Goal: Complete application form: Complete application form

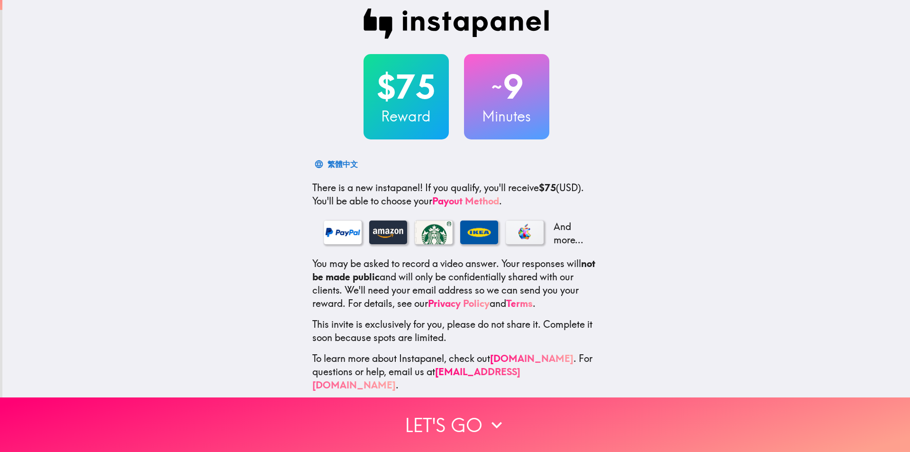
scroll to position [10, 0]
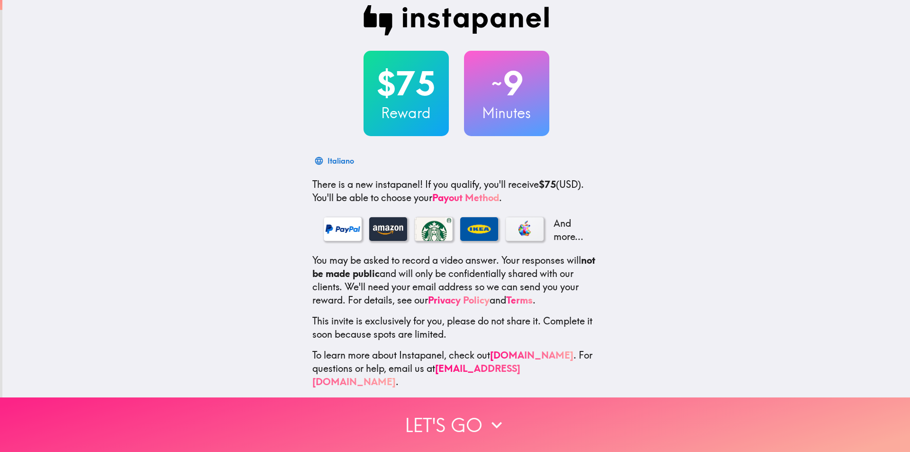
click at [468, 417] on button "Let's go" at bounding box center [455, 424] width 910 height 55
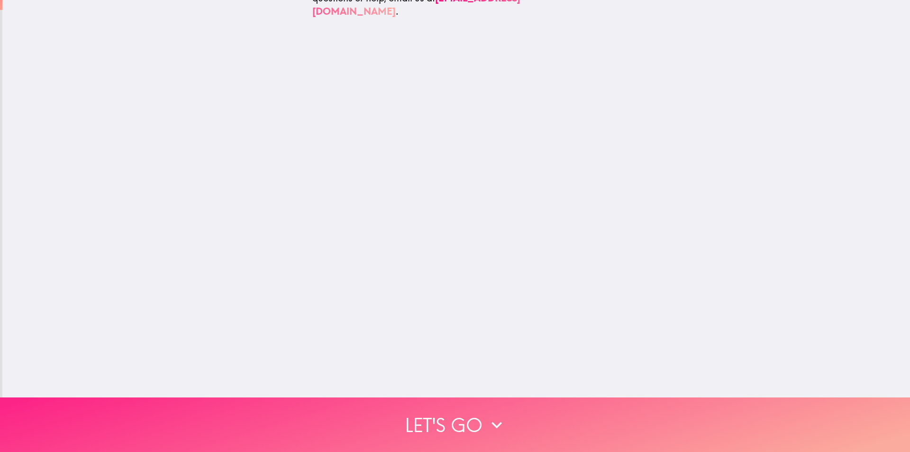
scroll to position [0, 0]
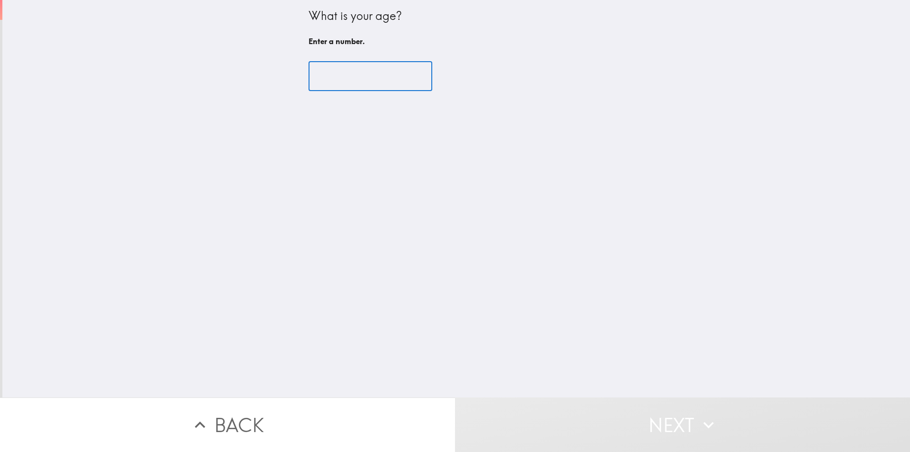
click at [333, 77] on input "number" at bounding box center [371, 76] width 124 height 29
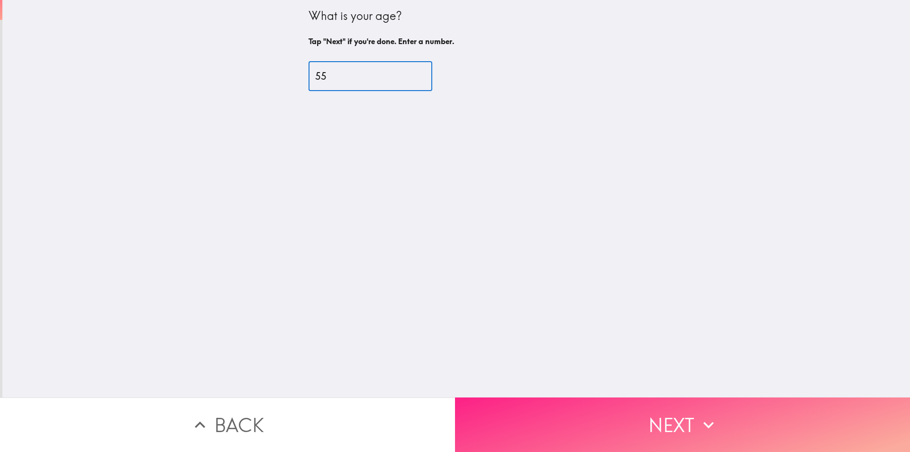
type input "55"
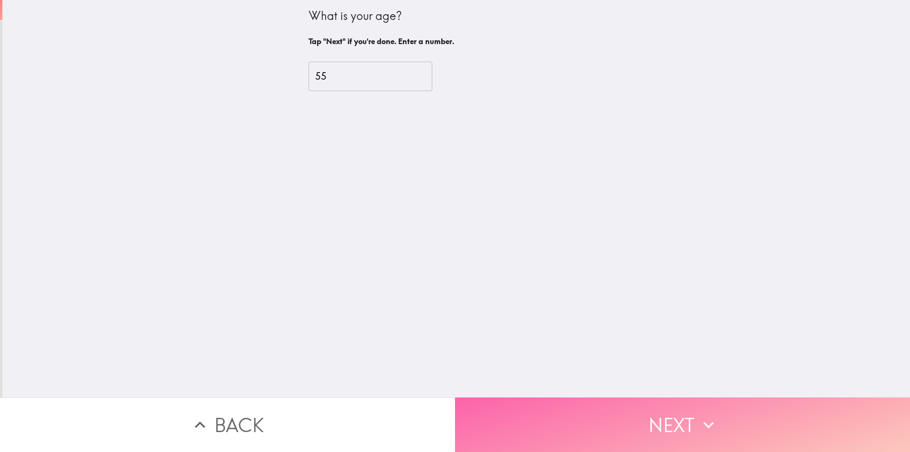
click at [683, 410] on button "Next" at bounding box center [682, 424] width 455 height 55
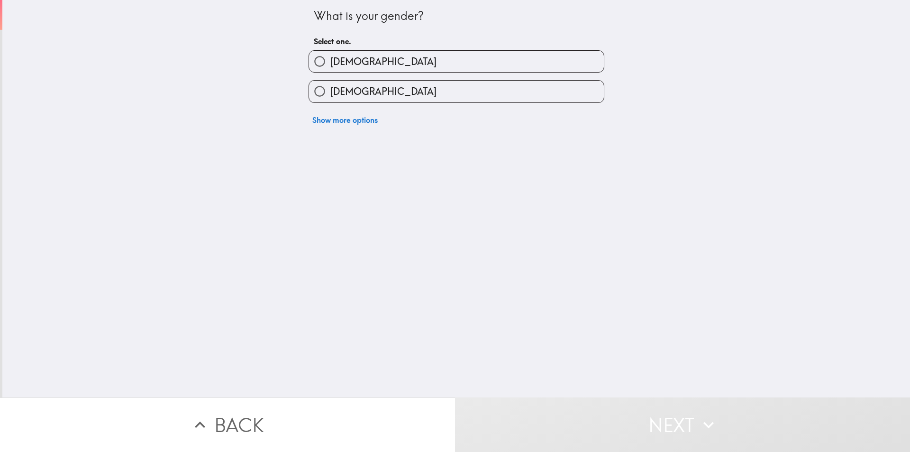
click at [312, 90] on input "[DEMOGRAPHIC_DATA]" at bounding box center [319, 91] width 21 height 21
radio input "true"
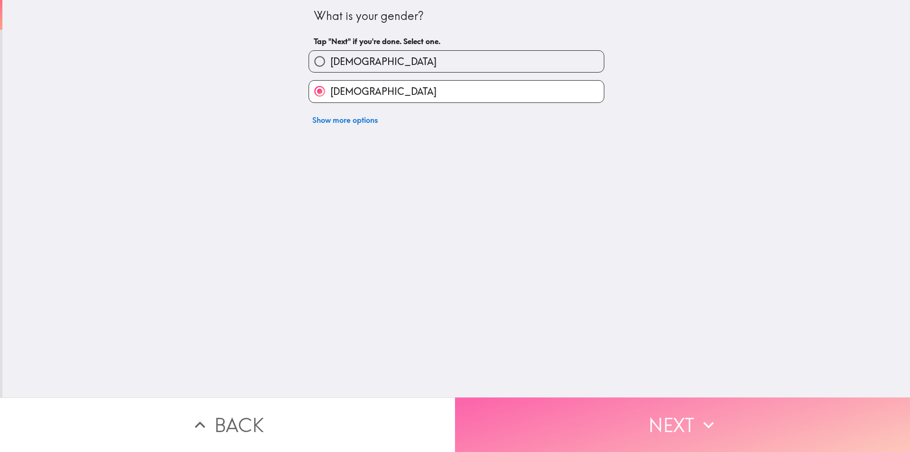
click at [602, 415] on button "Next" at bounding box center [682, 424] width 455 height 55
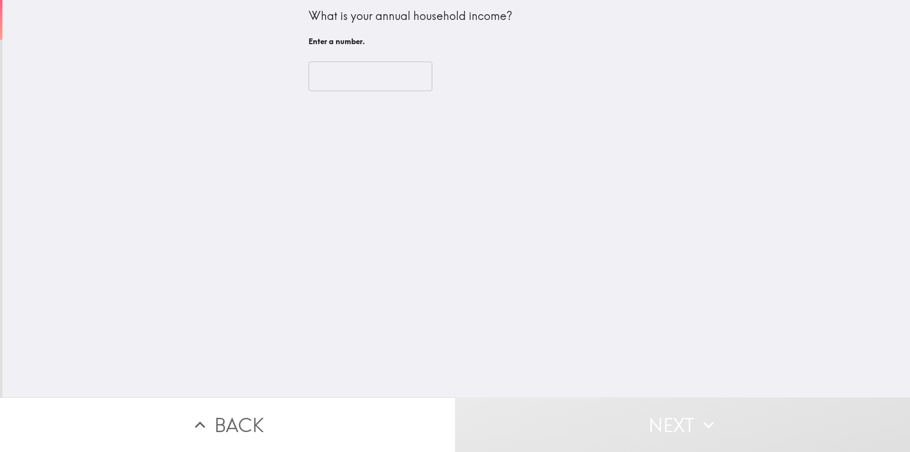
click at [326, 78] on input "number" at bounding box center [371, 76] width 124 height 29
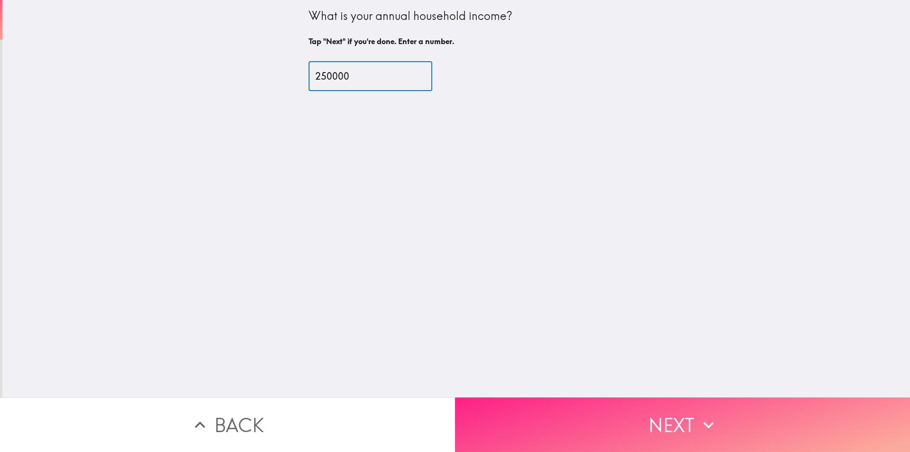
type input "250000"
click at [641, 413] on button "Next" at bounding box center [682, 424] width 455 height 55
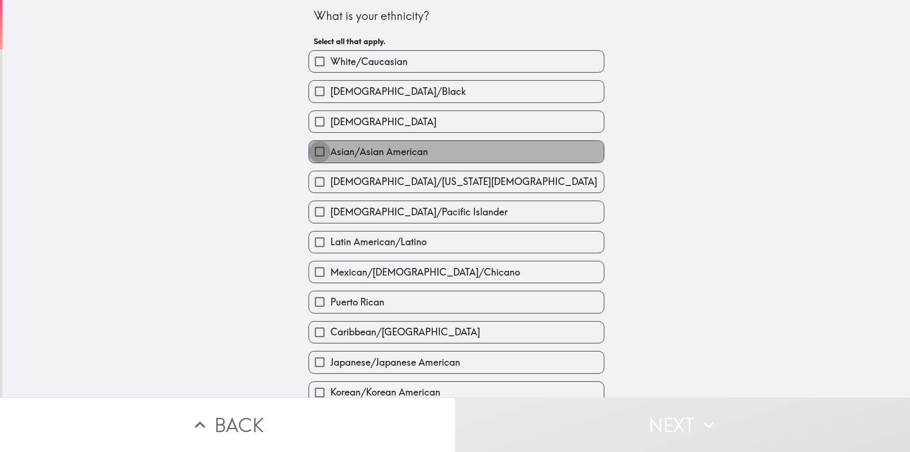
click at [311, 150] on input "Asian/Asian American" at bounding box center [319, 151] width 21 height 21
checkbox input "true"
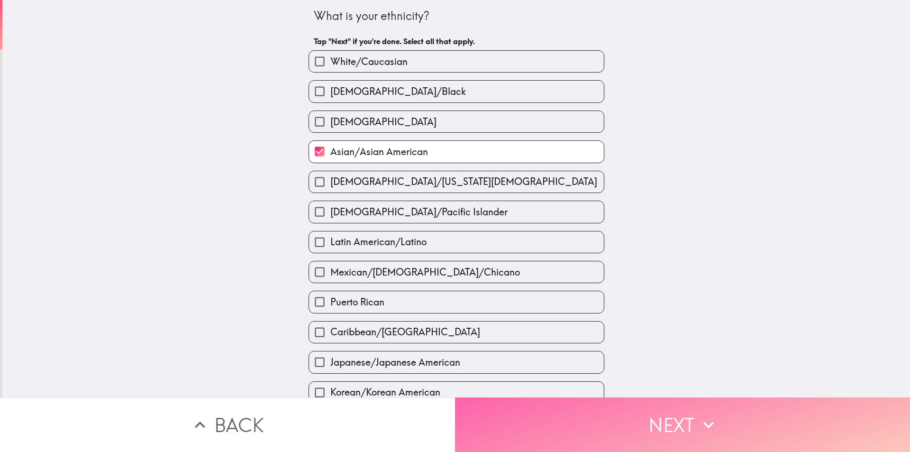
click at [659, 413] on button "Next" at bounding box center [682, 424] width 455 height 55
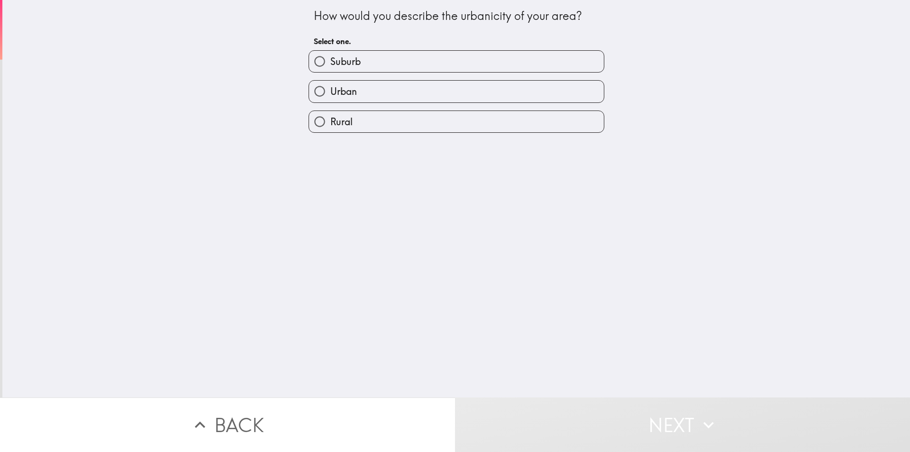
click at [311, 63] on input "Suburb" at bounding box center [319, 61] width 21 height 21
radio input "true"
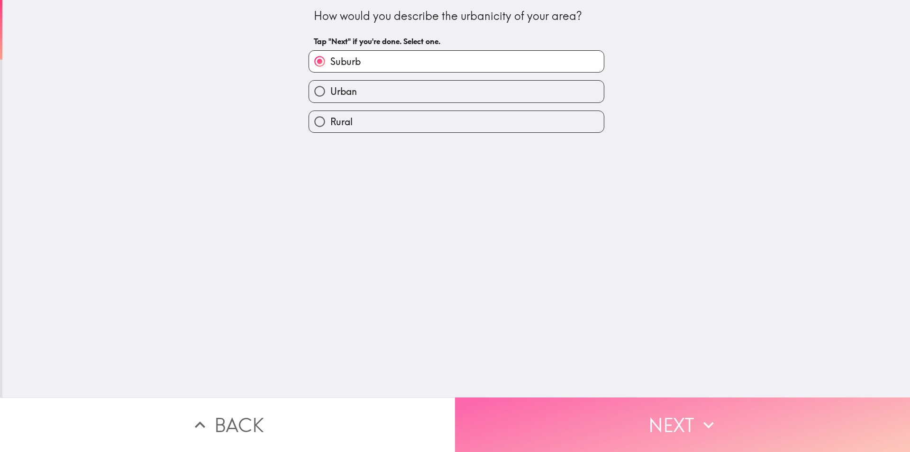
click at [637, 413] on button "Next" at bounding box center [682, 424] width 455 height 55
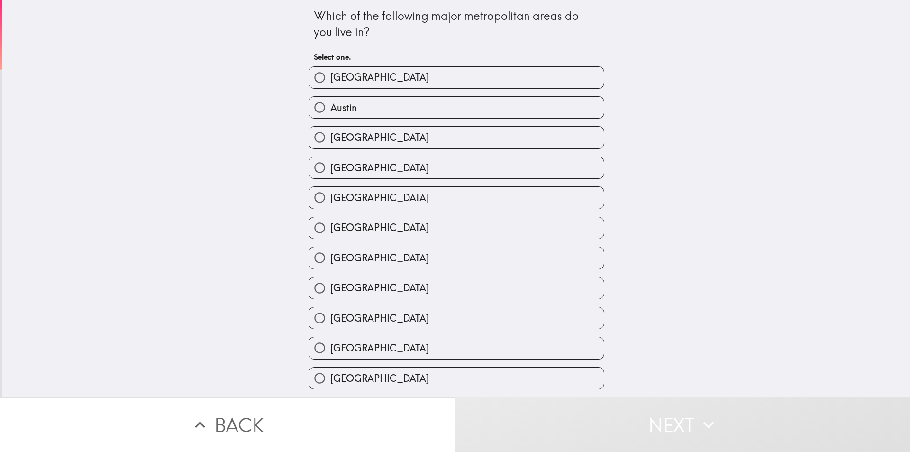
scroll to position [47, 0]
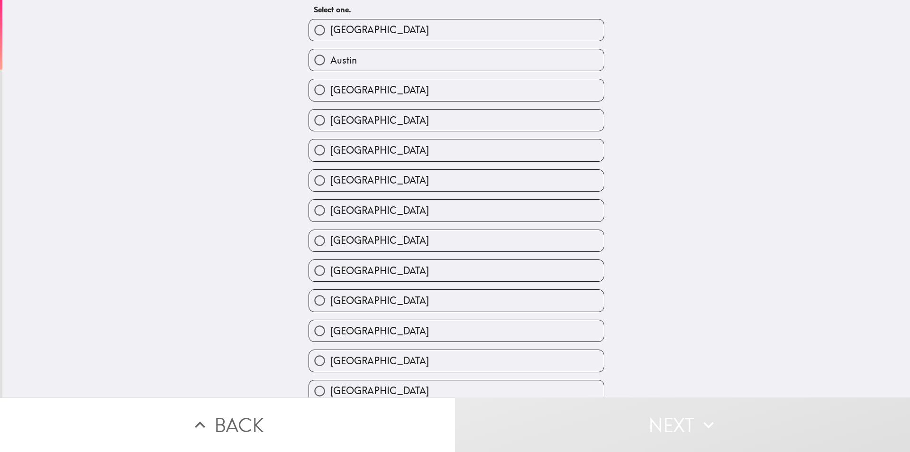
click at [313, 331] on input "[GEOGRAPHIC_DATA]" at bounding box center [319, 330] width 21 height 21
radio input "true"
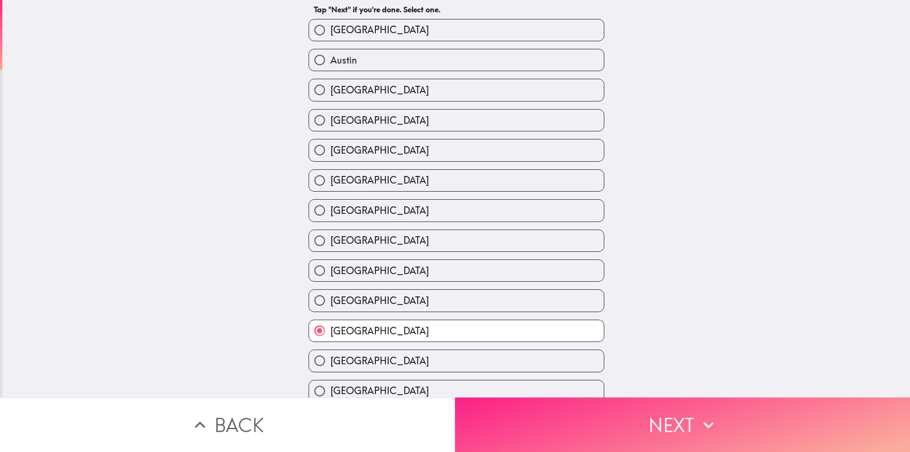
scroll to position [190, 0]
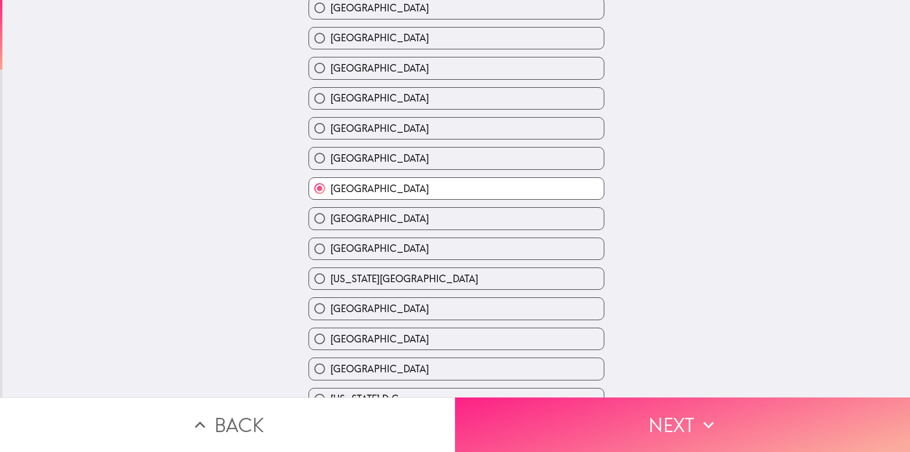
click at [644, 418] on button "Next" at bounding box center [682, 424] width 455 height 55
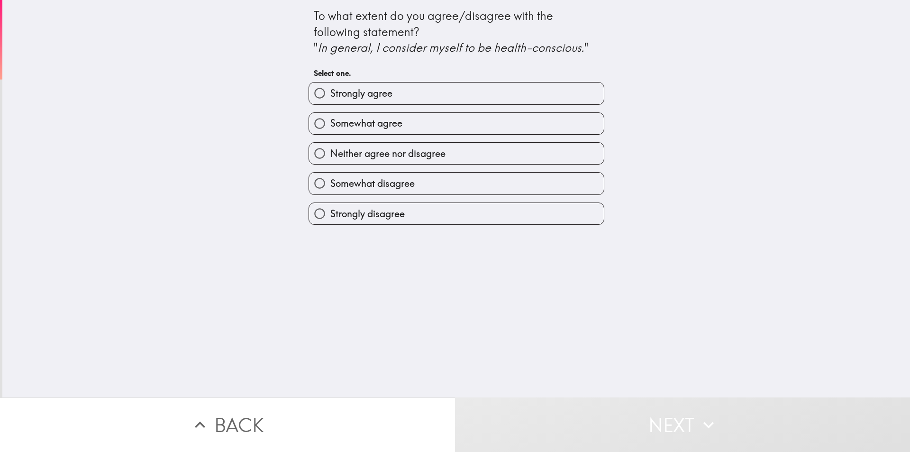
click at [309, 94] on input "Strongly agree" at bounding box center [319, 92] width 21 height 21
radio input "true"
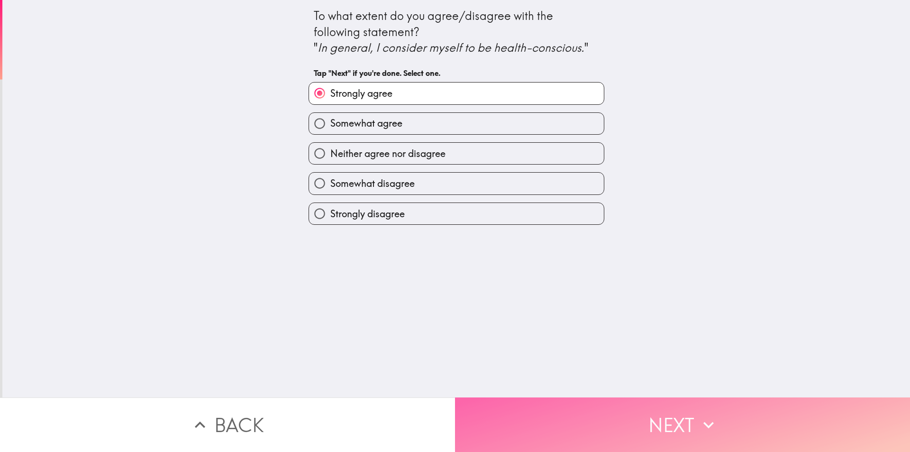
click at [634, 421] on button "Next" at bounding box center [682, 424] width 455 height 55
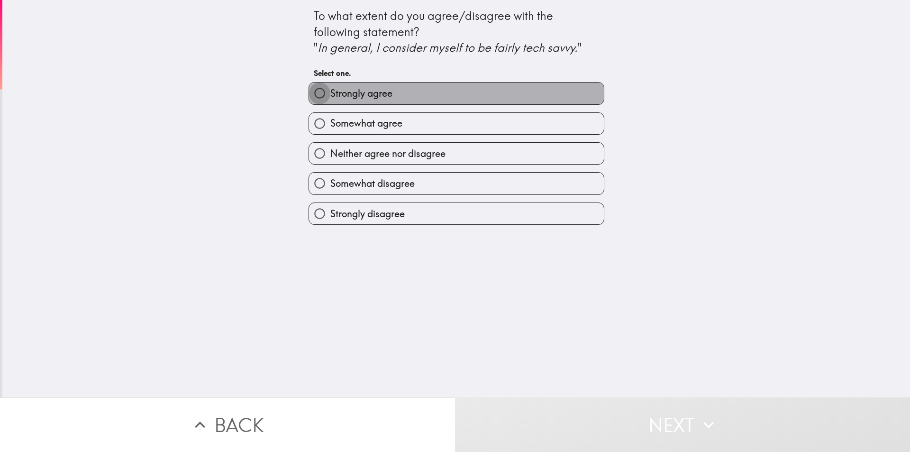
click at [313, 95] on input "Strongly agree" at bounding box center [319, 92] width 21 height 21
radio input "true"
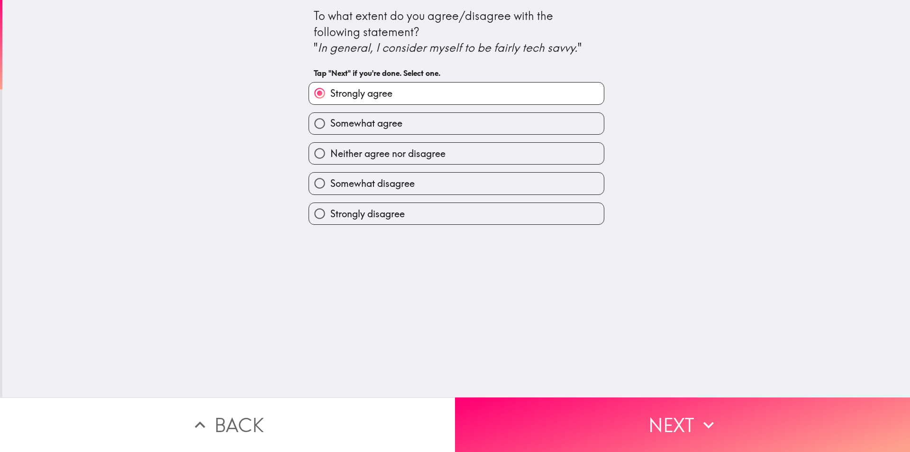
click at [313, 126] on input "Somewhat agree" at bounding box center [319, 123] width 21 height 21
radio input "true"
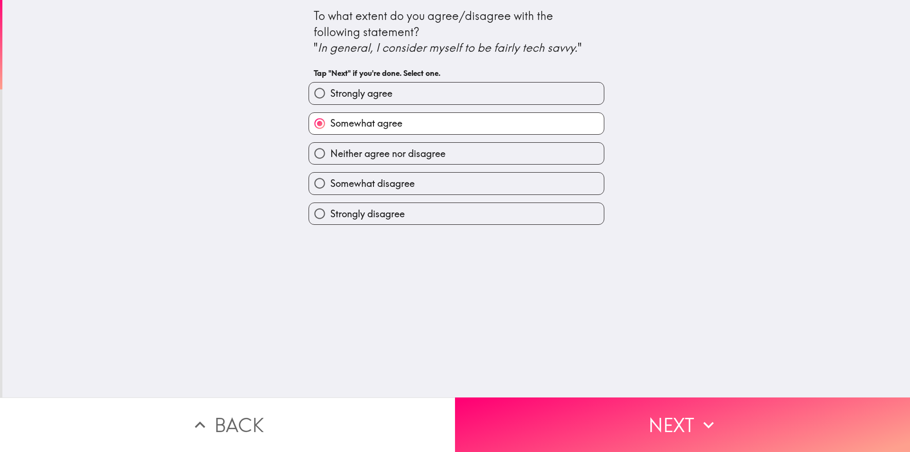
click at [658, 416] on button "Next" at bounding box center [682, 424] width 455 height 55
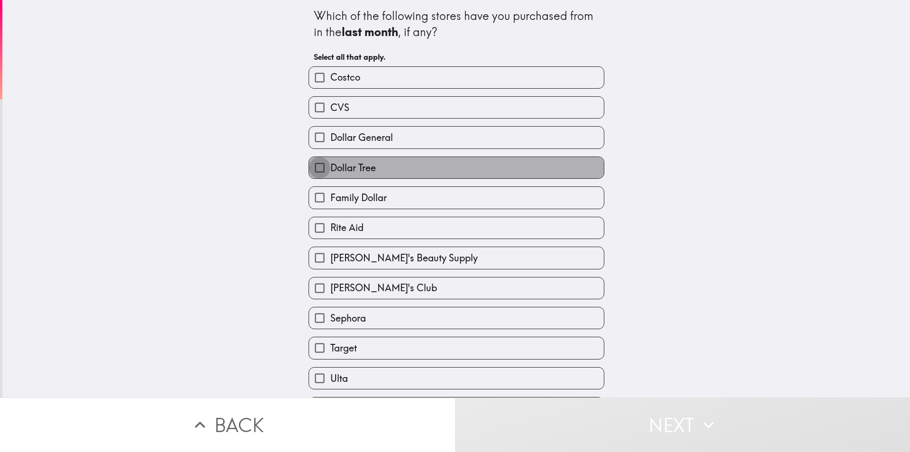
click at [311, 166] on input "Dollar Tree" at bounding box center [319, 167] width 21 height 21
checkbox input "true"
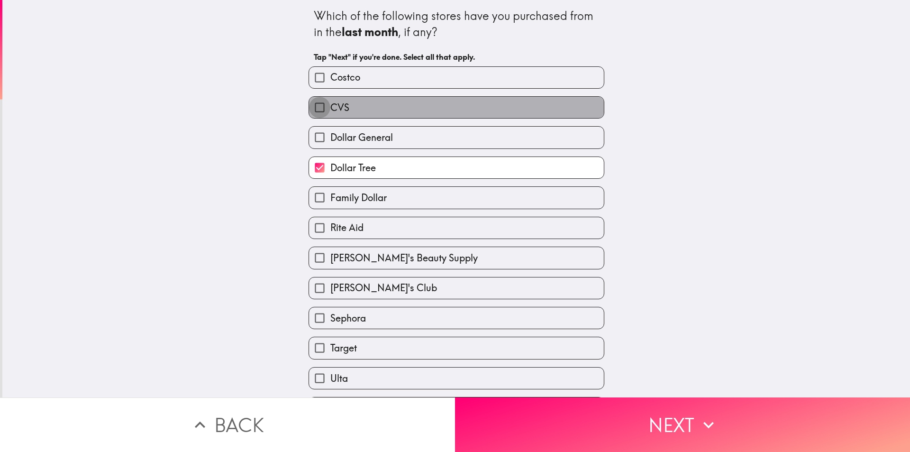
click at [316, 107] on input "CVS" at bounding box center [319, 107] width 21 height 21
checkbox input "true"
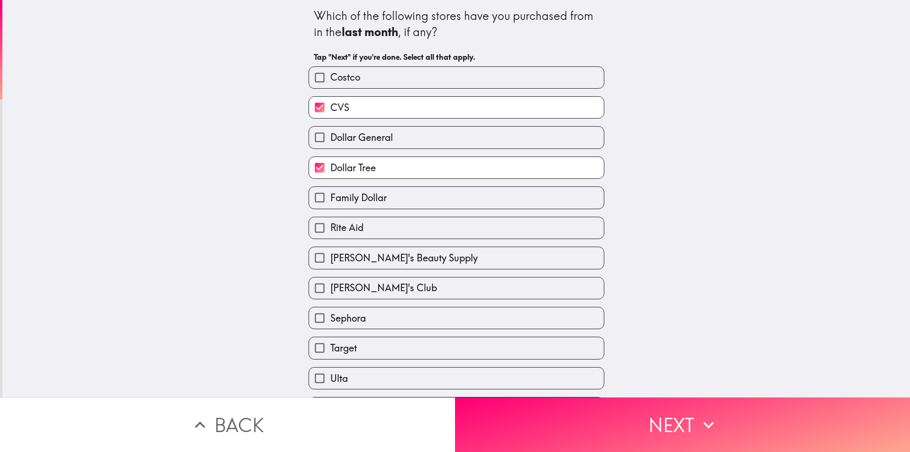
click at [314, 227] on input "Rite Aid" at bounding box center [319, 227] width 21 height 21
checkbox input "true"
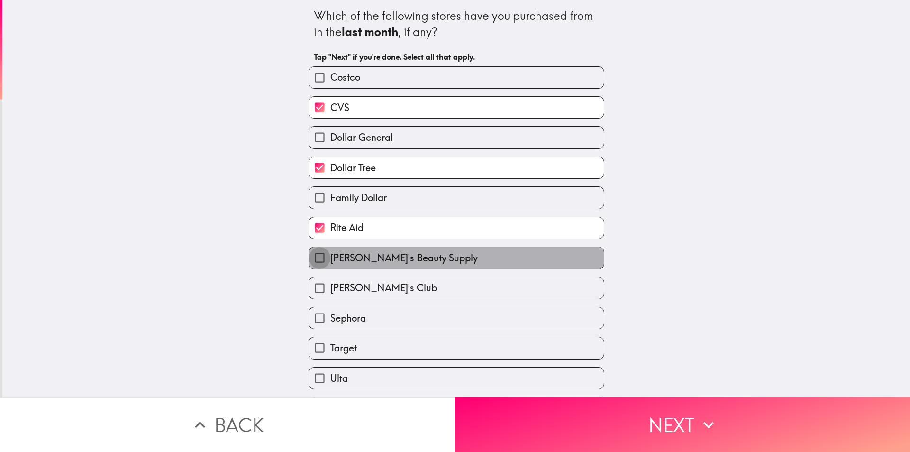
click at [309, 258] on input "[PERSON_NAME]'s Beauty Supply" at bounding box center [319, 257] width 21 height 21
checkbox input "true"
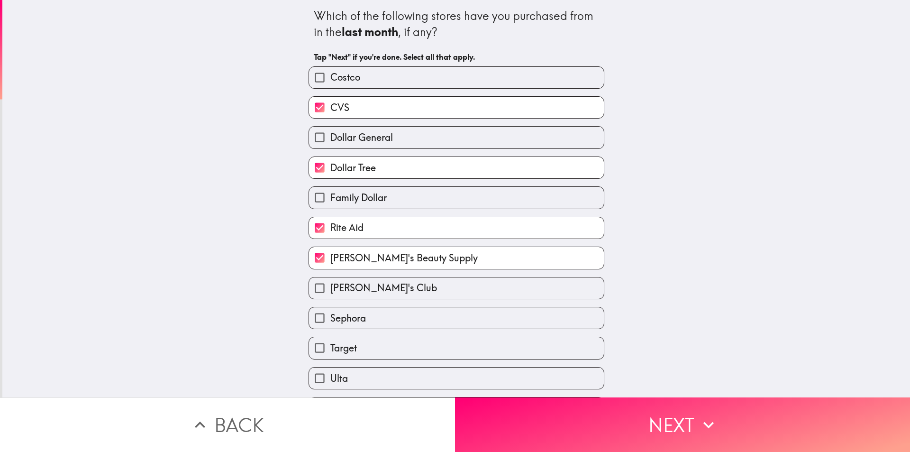
click at [309, 294] on input "[PERSON_NAME]'s Club" at bounding box center [319, 287] width 21 height 21
checkbox input "true"
click at [309, 319] on input "Sephora" at bounding box center [319, 317] width 21 height 21
checkbox input "true"
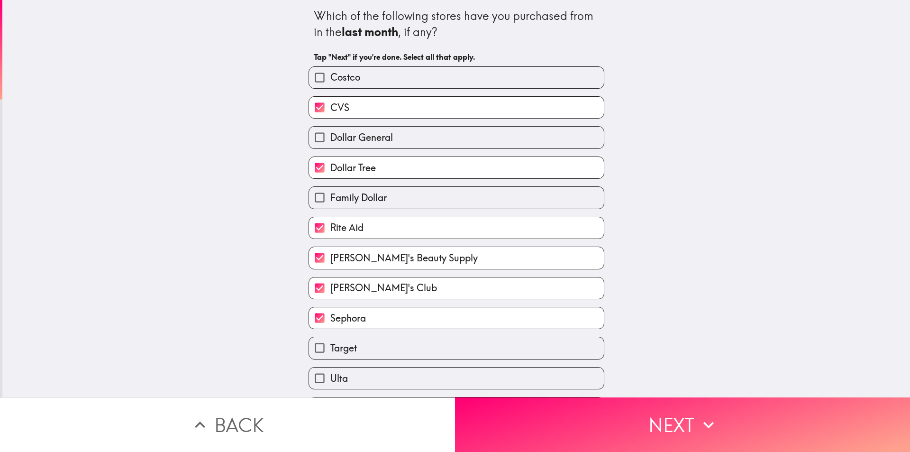
click at [309, 346] on input "Target" at bounding box center [319, 347] width 21 height 21
checkbox input "true"
click at [310, 380] on input "Ulta" at bounding box center [319, 377] width 21 height 21
checkbox input "true"
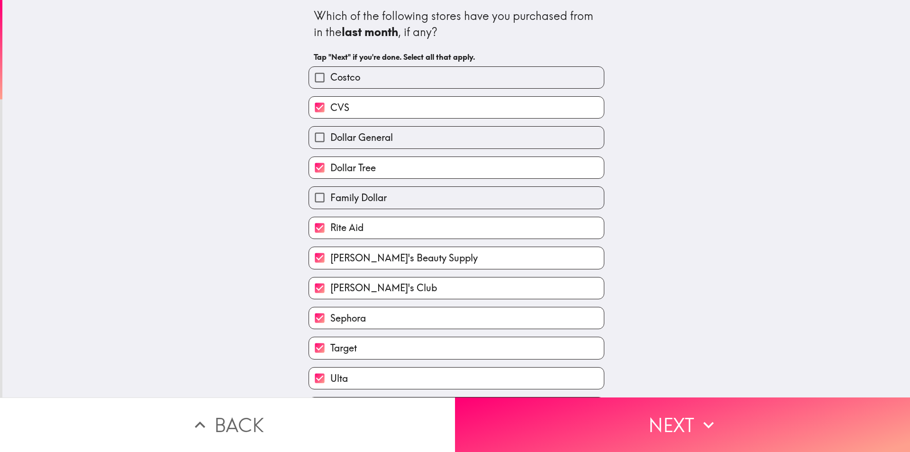
click at [590, 430] on button "Next" at bounding box center [682, 424] width 455 height 55
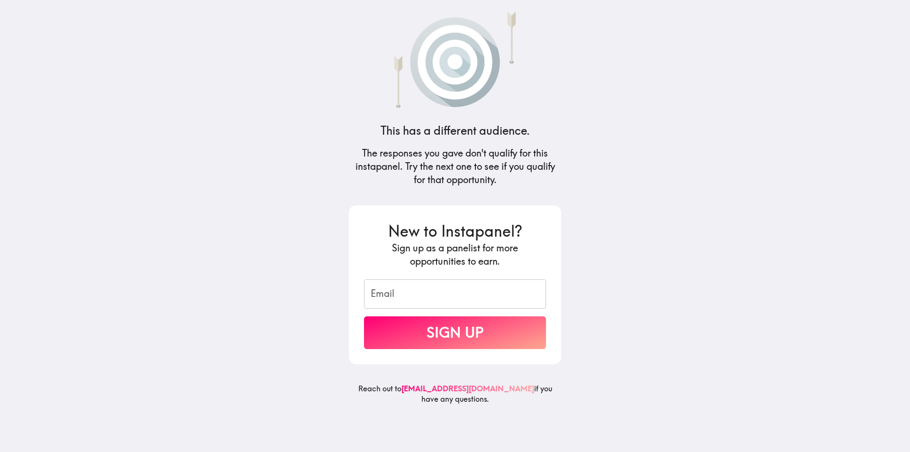
click at [397, 288] on input "Email" at bounding box center [455, 293] width 182 height 29
type input "[EMAIL_ADDRESS][DOMAIN_NAME]"
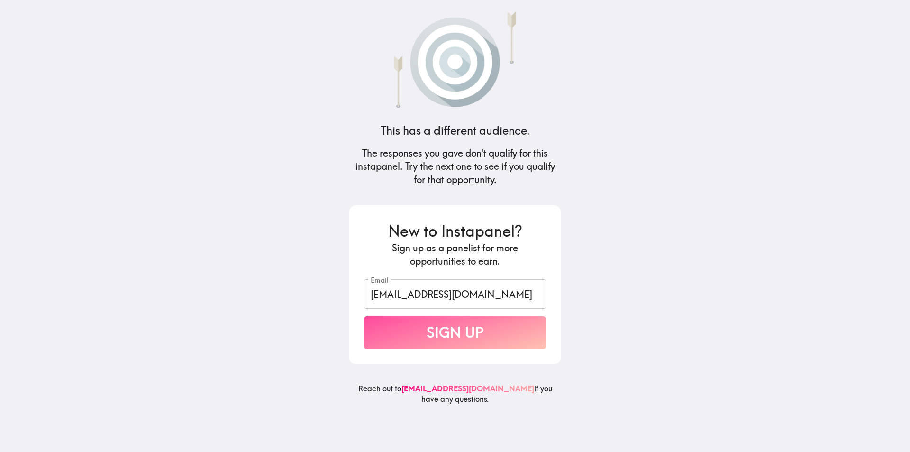
click at [447, 330] on button "Sign Up" at bounding box center [455, 332] width 182 height 33
